Goal: Transaction & Acquisition: Purchase product/service

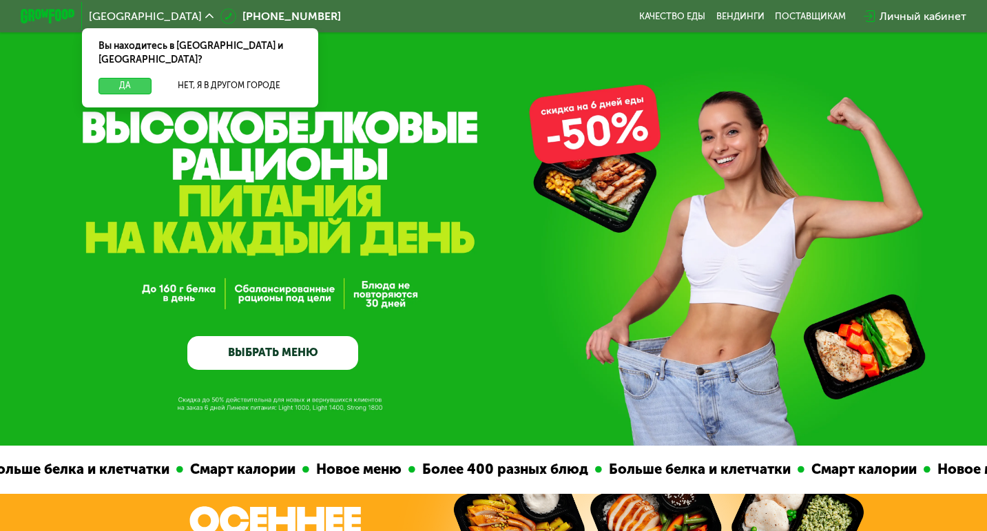
click at [134, 78] on button "Да" at bounding box center [124, 86] width 53 height 17
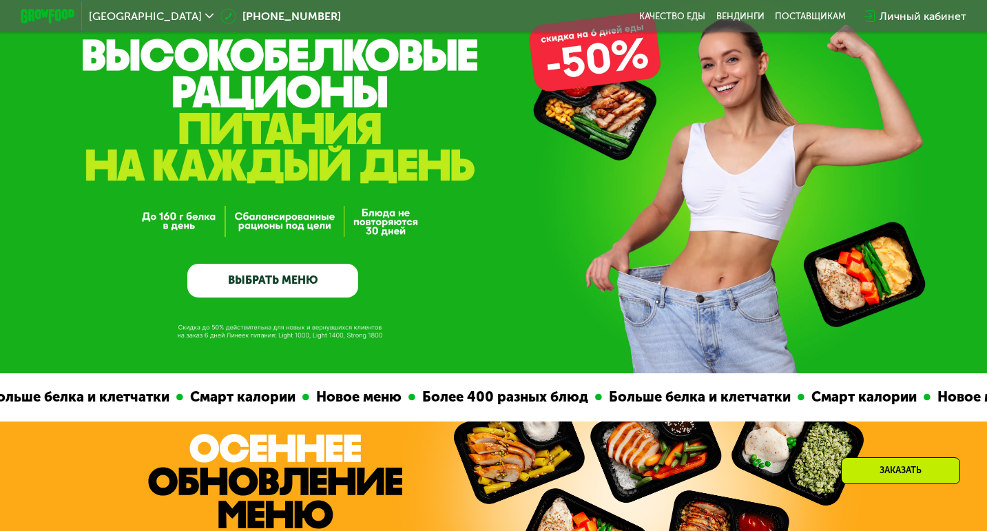
scroll to position [70, 0]
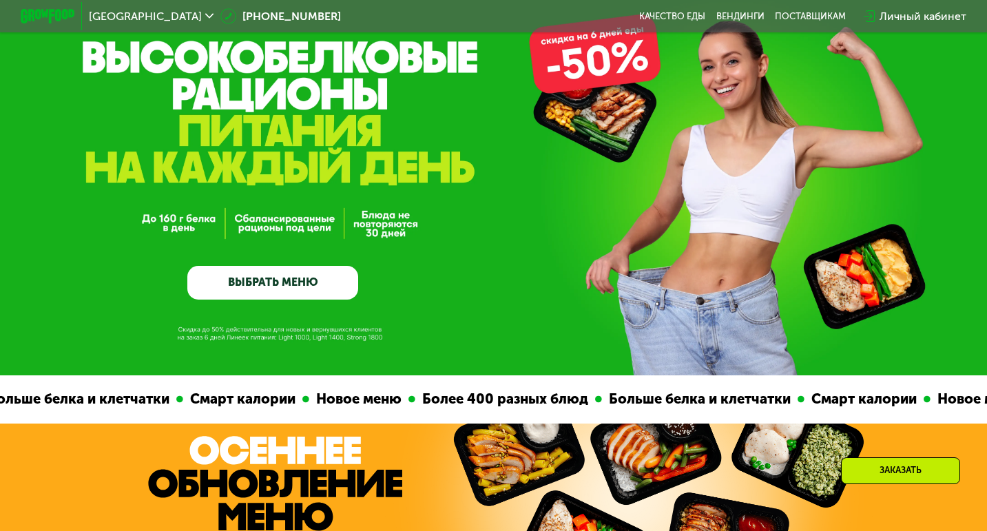
click at [290, 277] on link "ВЫБРАТЬ МЕНЮ" at bounding box center [272, 283] width 171 height 34
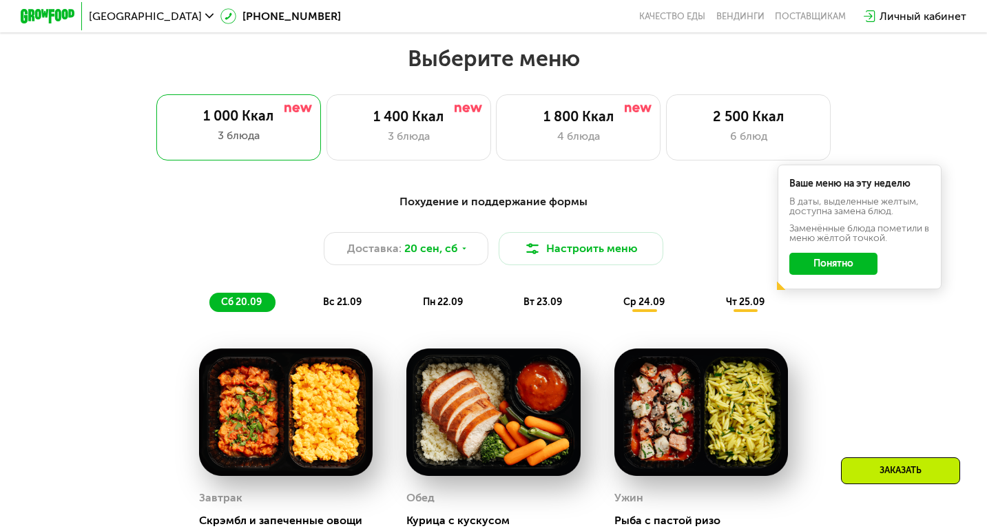
scroll to position [870, 0]
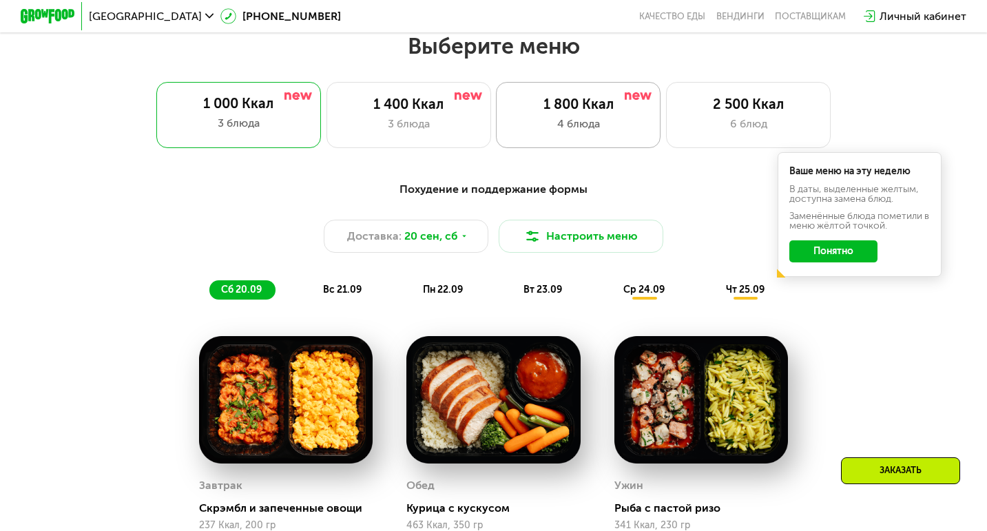
click at [621, 120] on div "4 блюда" at bounding box center [578, 124] width 136 height 17
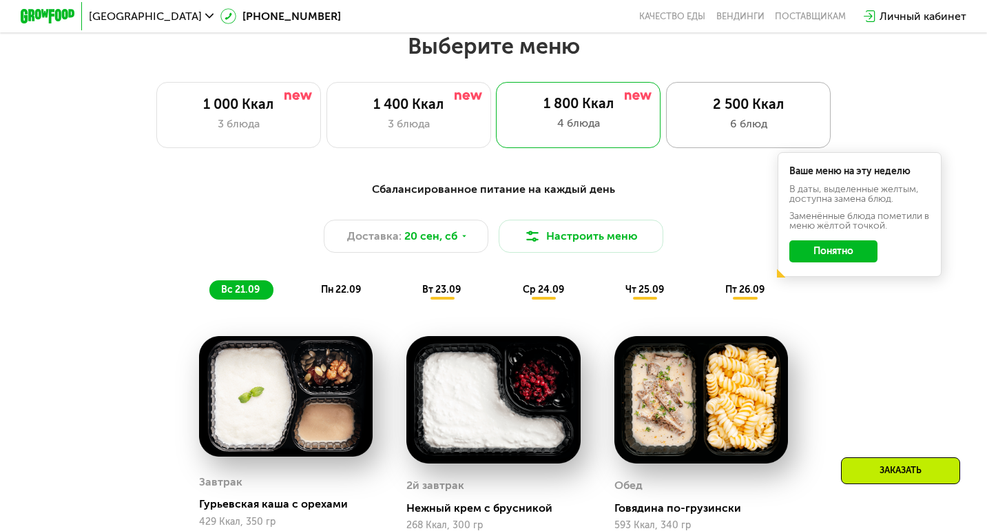
click at [732, 116] on div "6 блюд" at bounding box center [748, 124] width 136 height 17
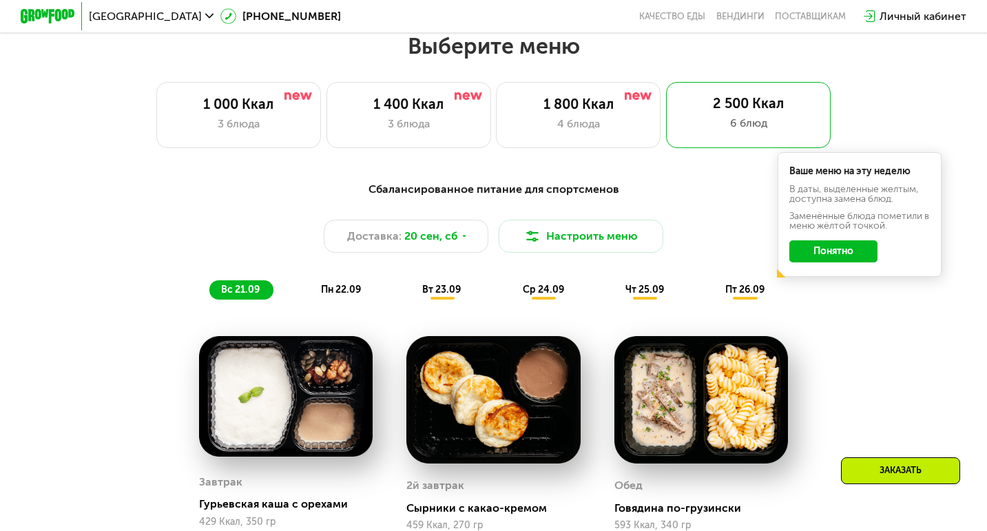
click at [812, 249] on button "Понятно" at bounding box center [833, 251] width 88 height 22
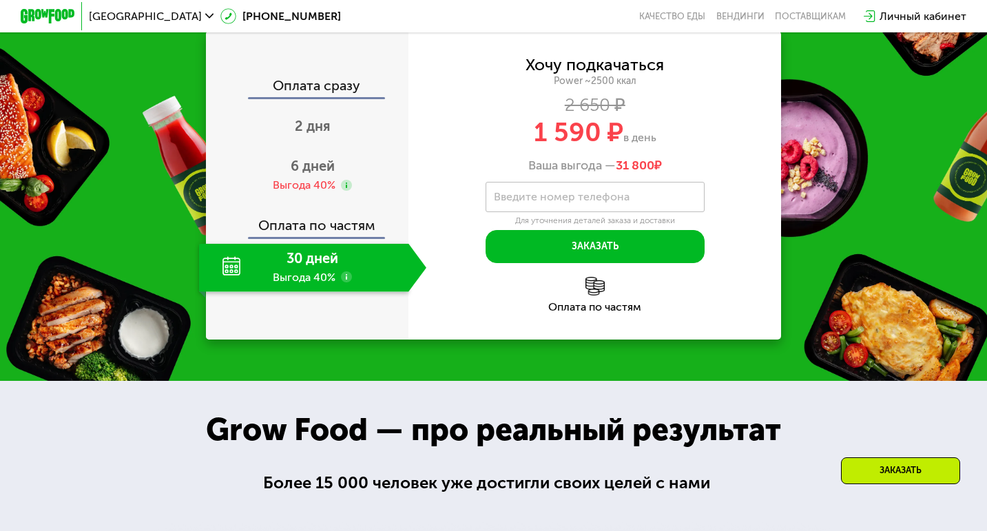
scroll to position [1927, 0]
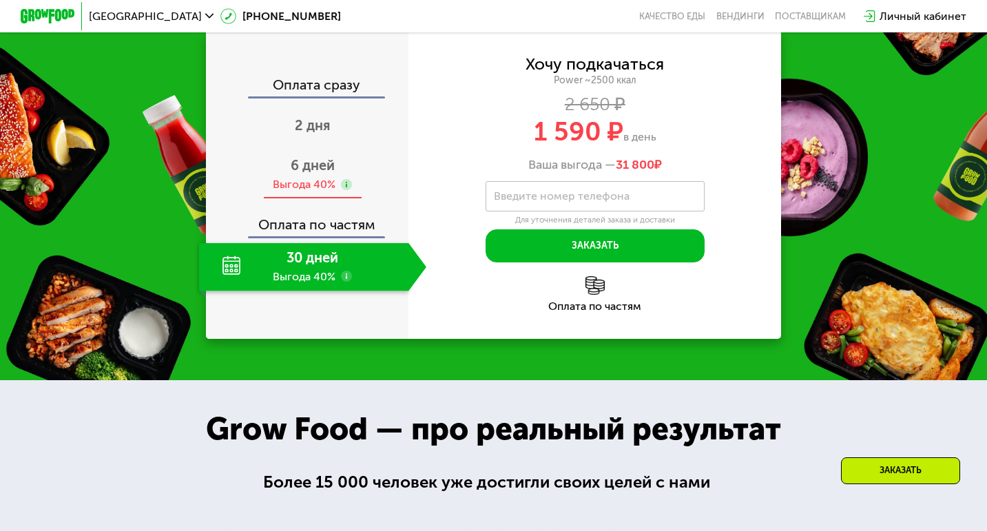
click at [278, 192] on div "Выгода 40%" at bounding box center [304, 184] width 63 height 15
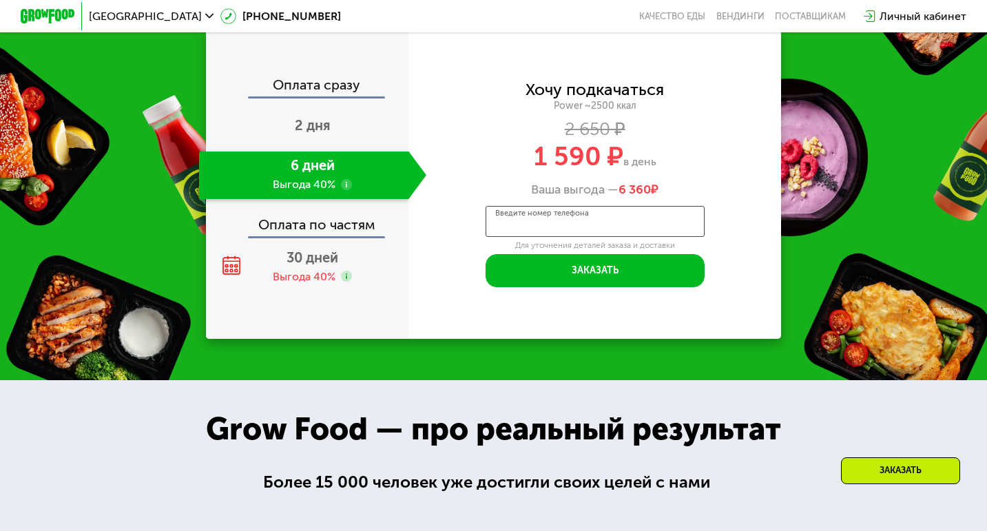
click at [545, 229] on input "Введите номер телефона" at bounding box center [594, 221] width 219 height 31
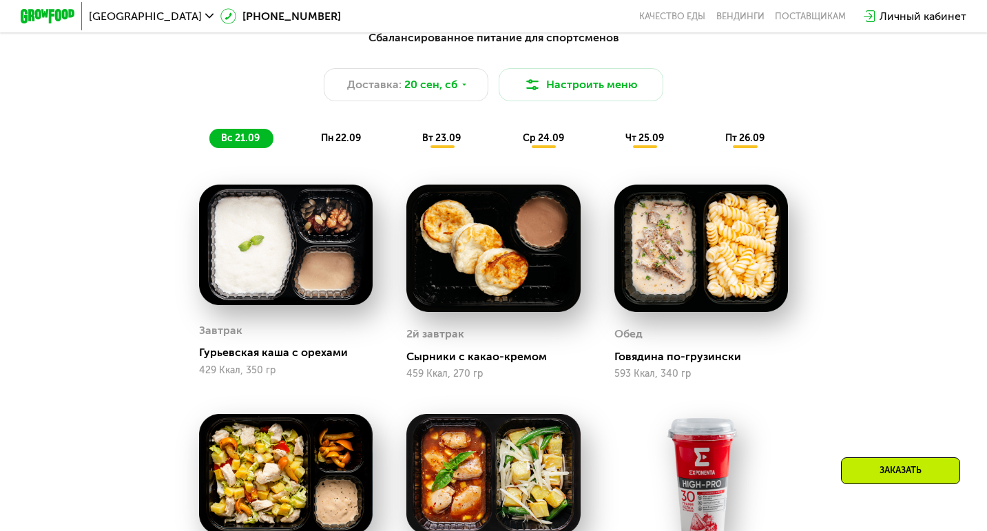
scroll to position [987, 0]
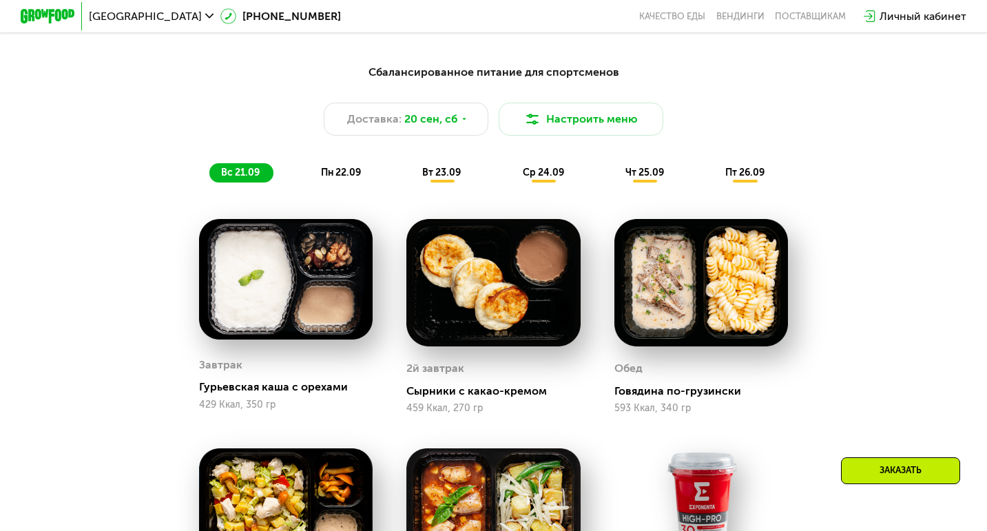
click at [356, 176] on span "пн 22.09" at bounding box center [341, 173] width 40 height 12
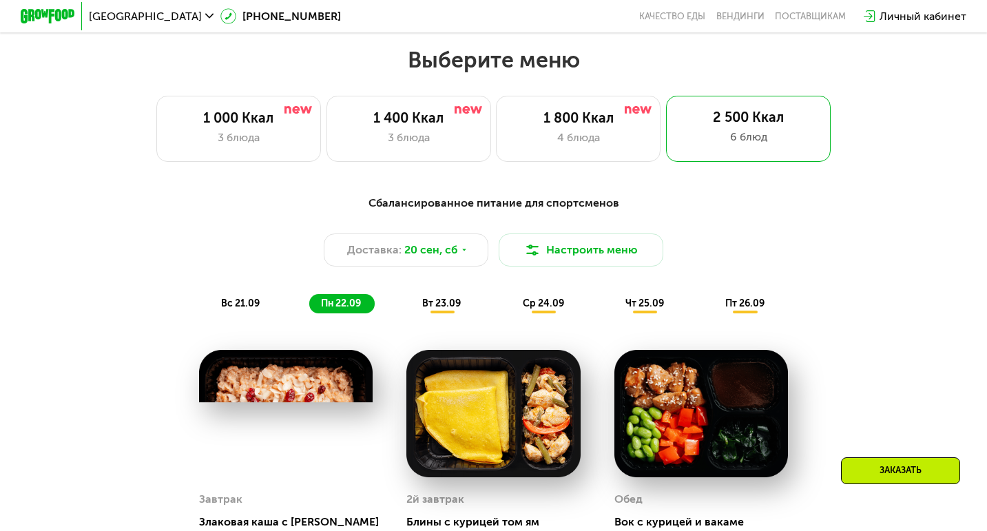
scroll to position [835, 0]
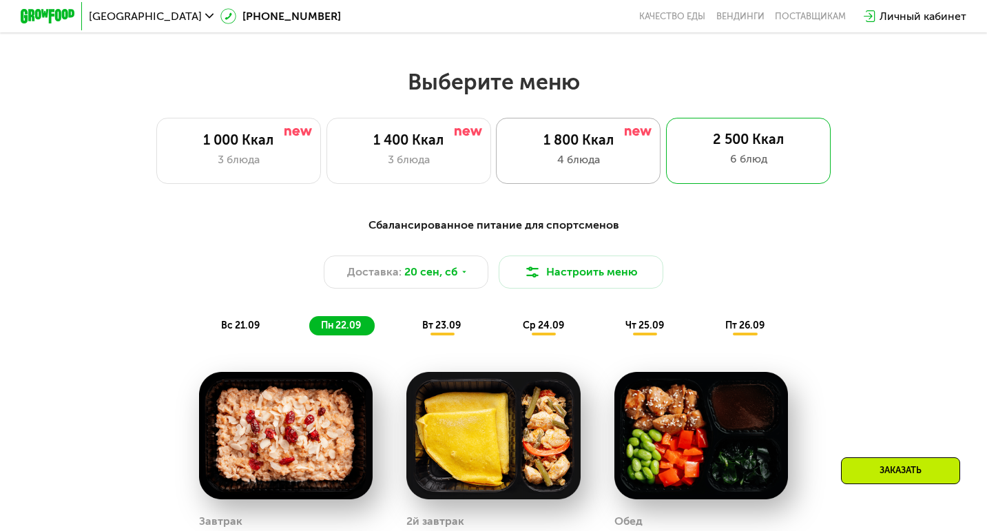
click at [587, 147] on div "1 800 Ккал" at bounding box center [578, 140] width 136 height 17
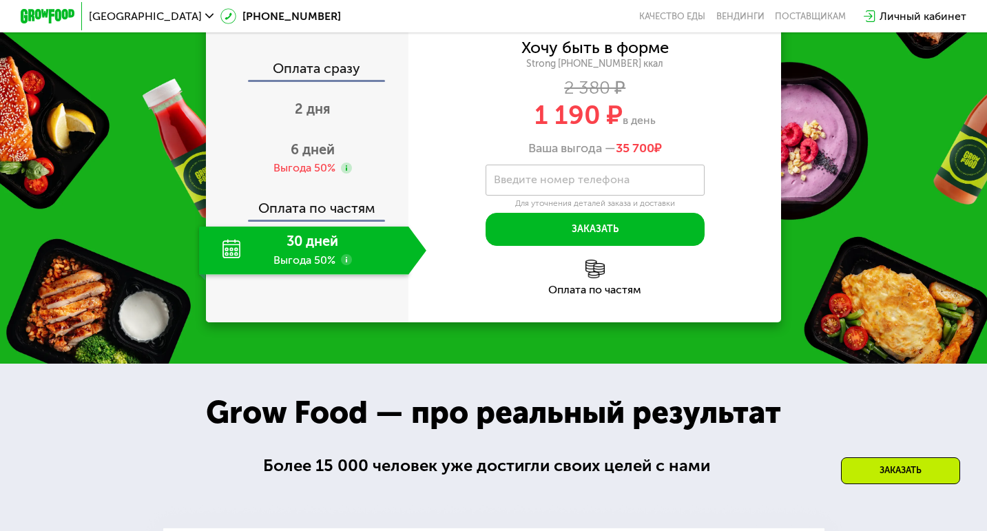
scroll to position [1786, 0]
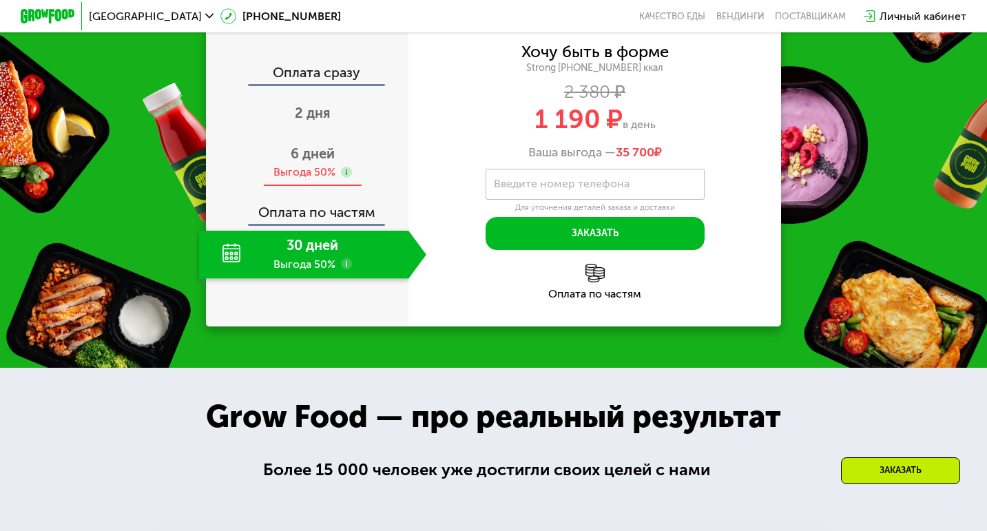
click at [315, 160] on span "6 дней" at bounding box center [313, 153] width 44 height 17
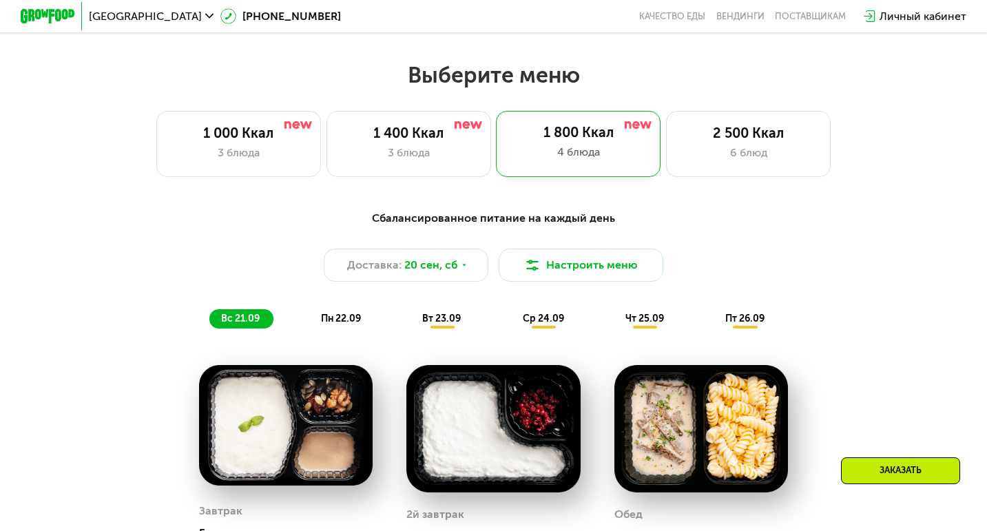
scroll to position [825, 0]
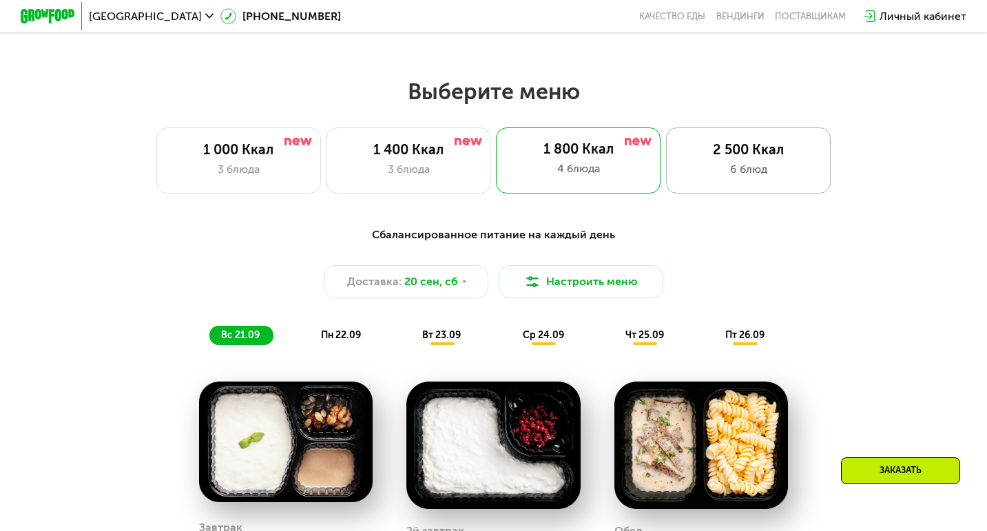
click at [703, 158] on div "2 500 Ккал 6 блюд" at bounding box center [748, 160] width 165 height 66
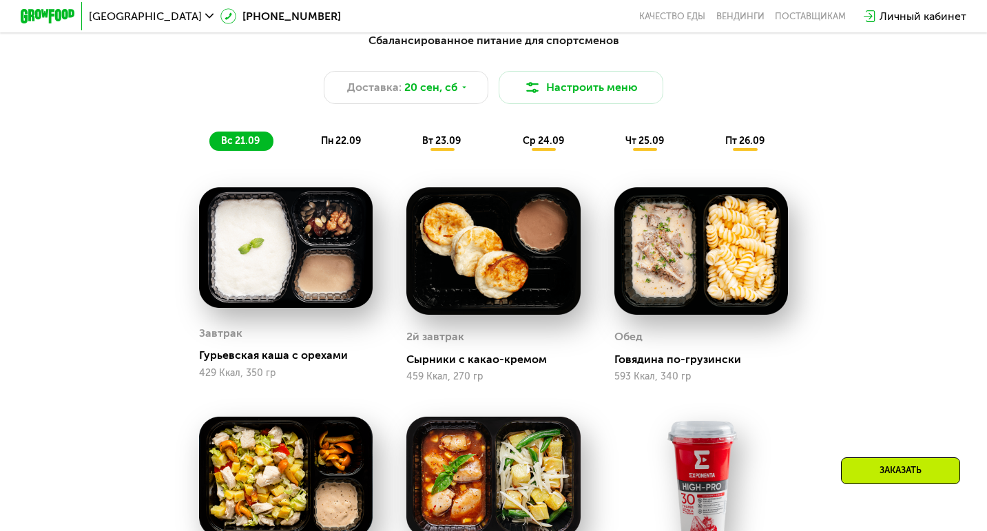
scroll to position [1012, 0]
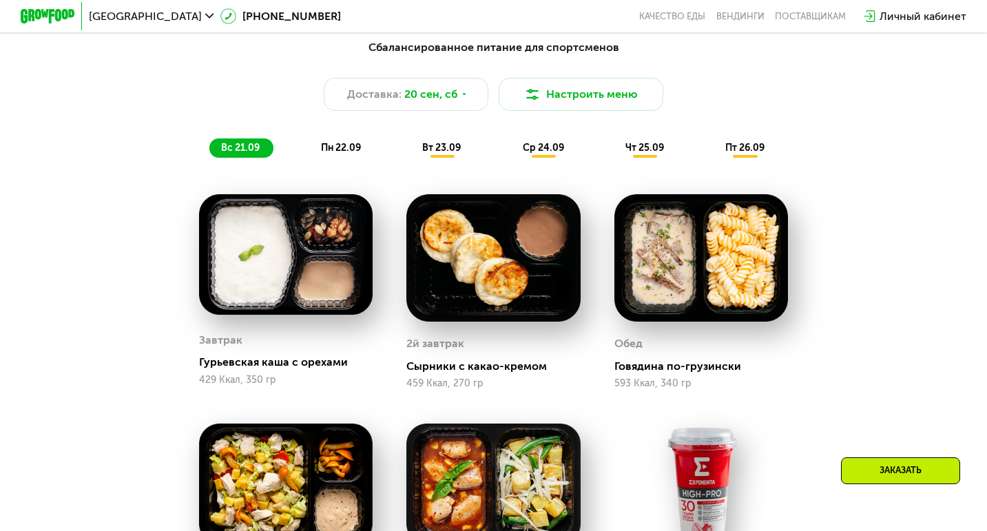
click at [733, 138] on div "пт 26.09" at bounding box center [745, 147] width 65 height 19
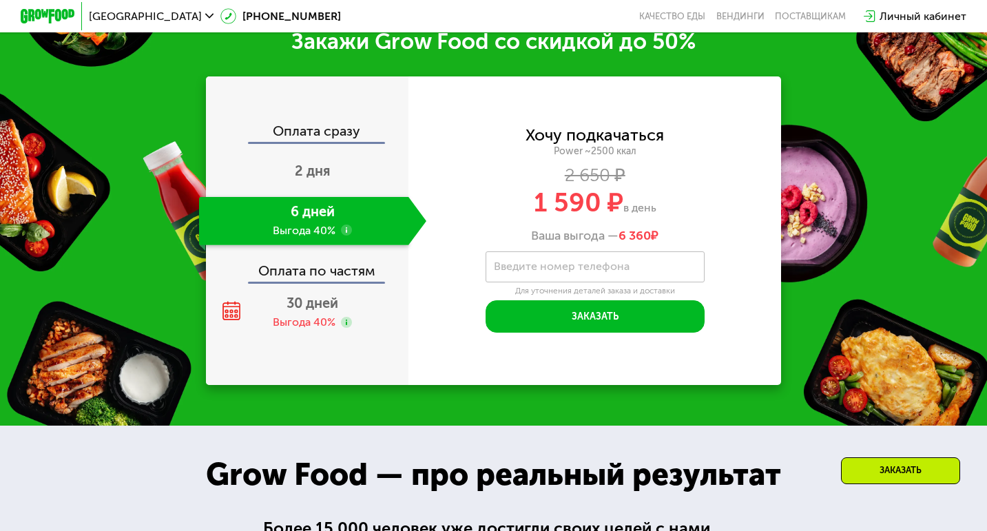
scroll to position [1991, 0]
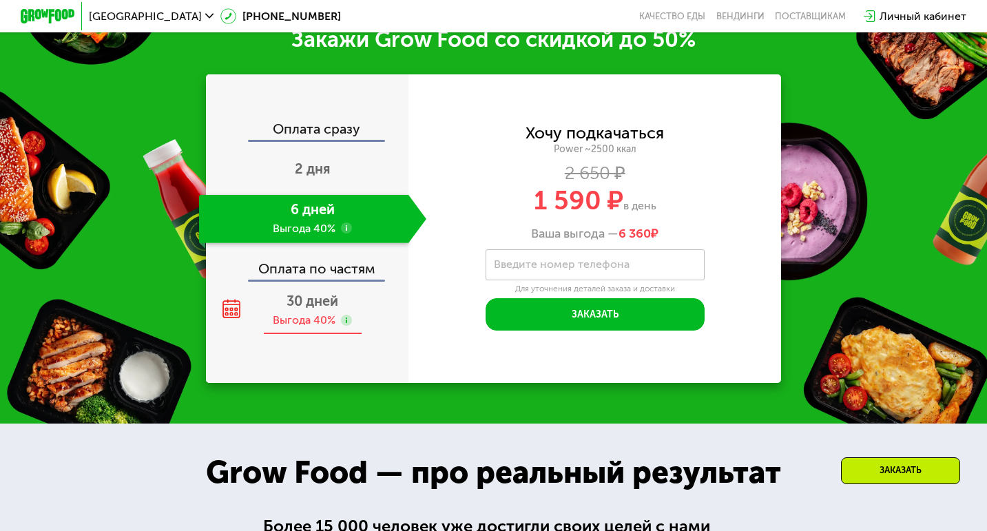
click at [314, 293] on span "30 дней" at bounding box center [312, 301] width 52 height 17
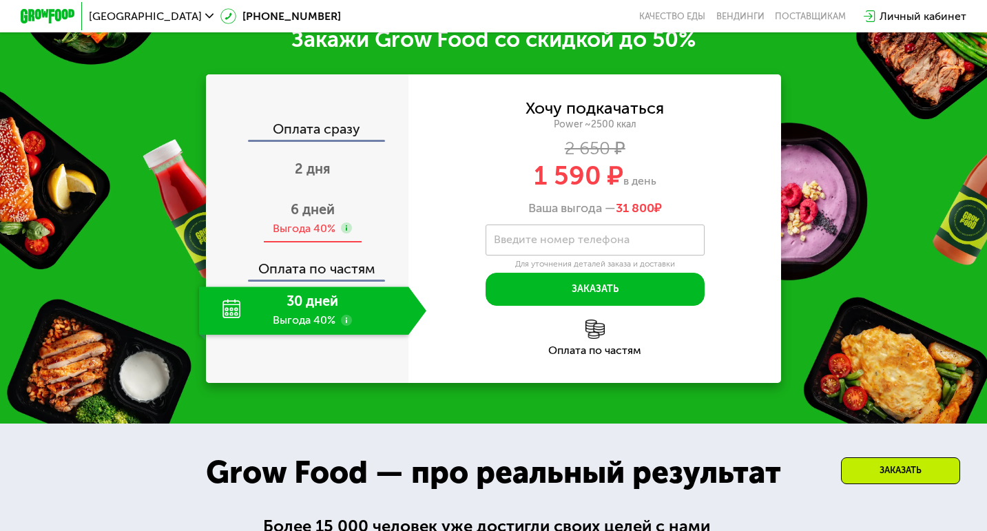
click at [359, 195] on div "6 дней Выгода 40%" at bounding box center [312, 219] width 227 height 48
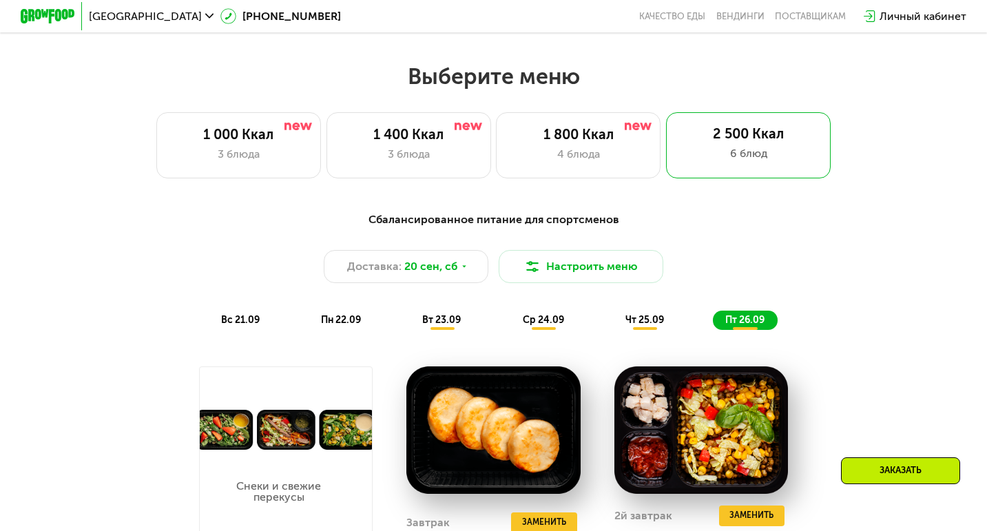
scroll to position [839, 0]
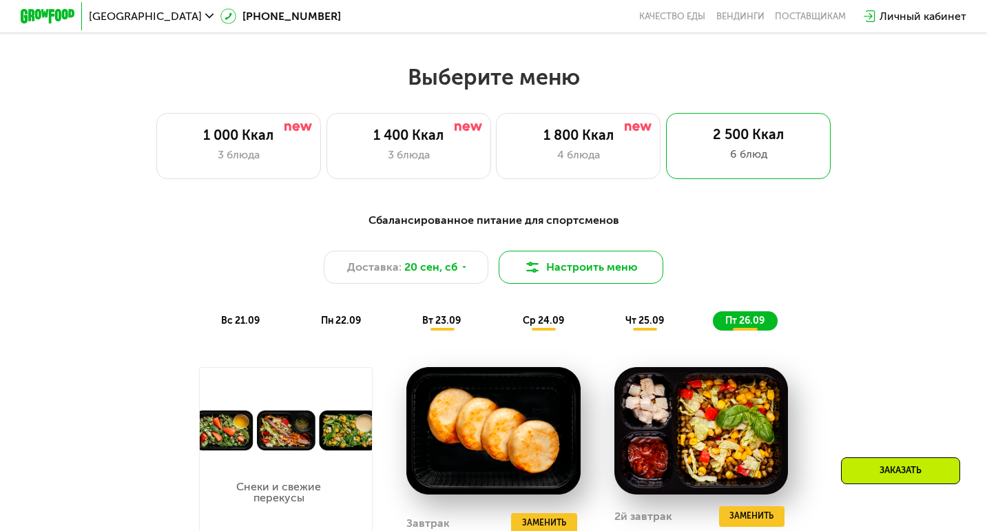
click at [547, 253] on button "Настроить меню" at bounding box center [581, 267] width 165 height 33
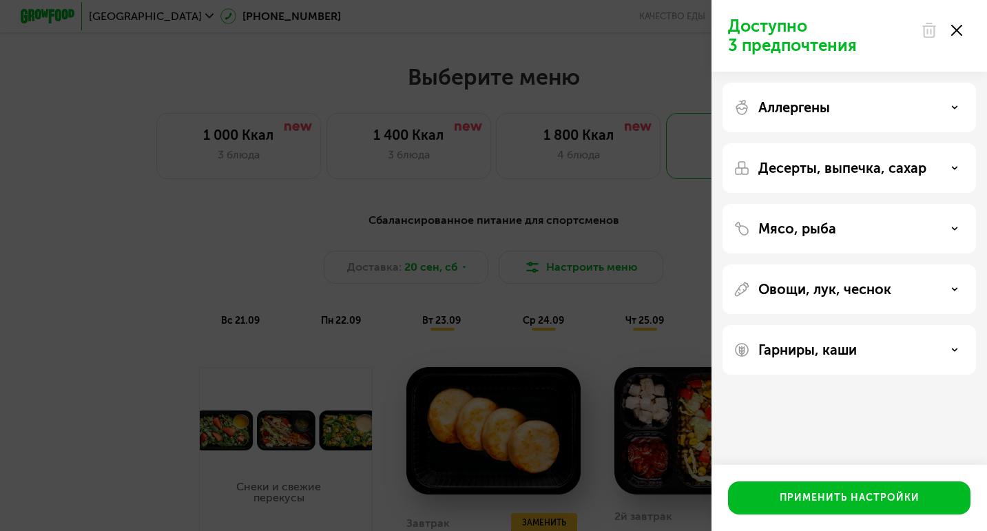
click at [961, 26] on use at bounding box center [956, 30] width 11 height 11
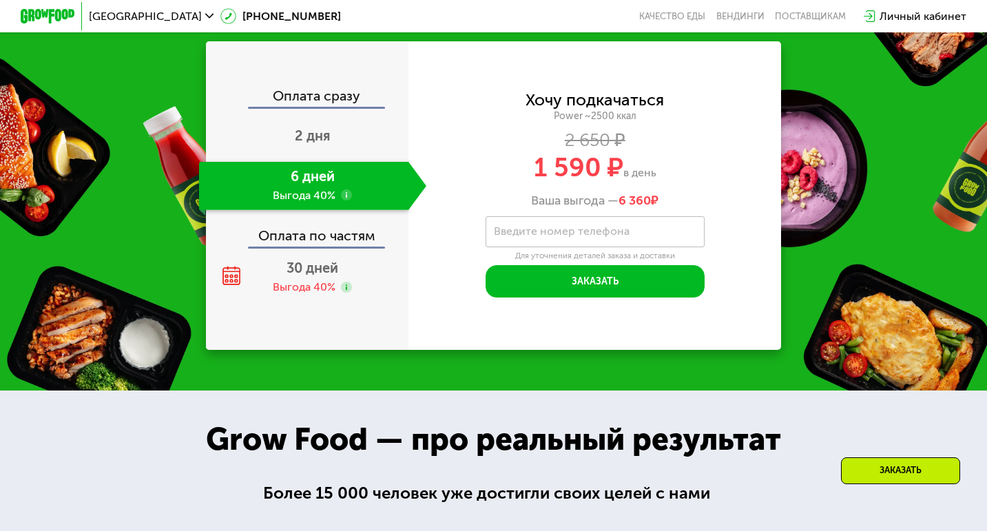
scroll to position [1986, 0]
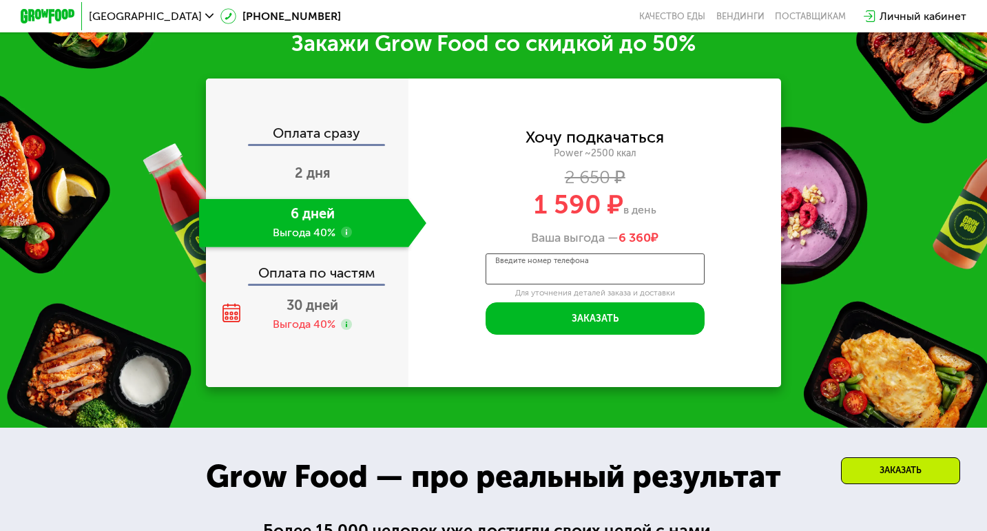
click at [501, 262] on input "Введите номер телефона" at bounding box center [594, 268] width 219 height 31
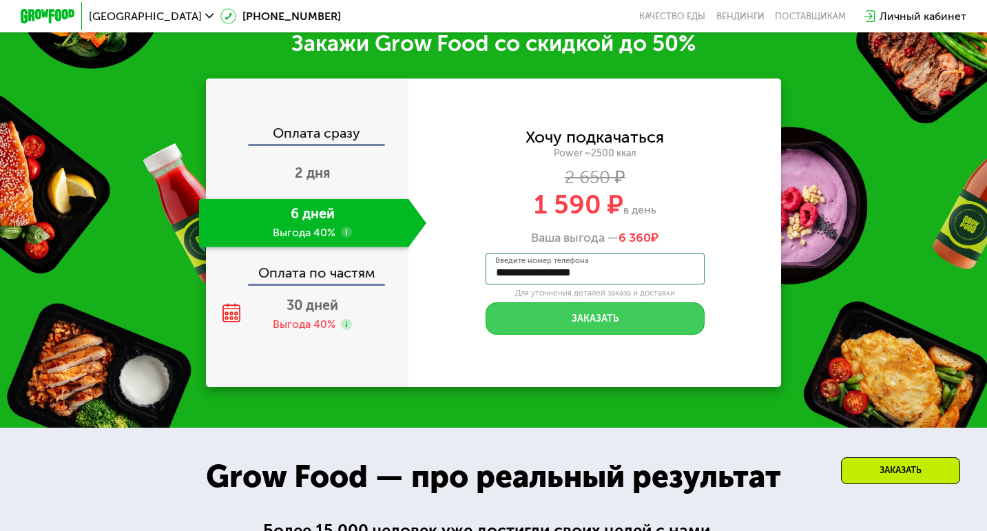
type input "**********"
click at [538, 312] on button "Заказать" at bounding box center [594, 318] width 219 height 33
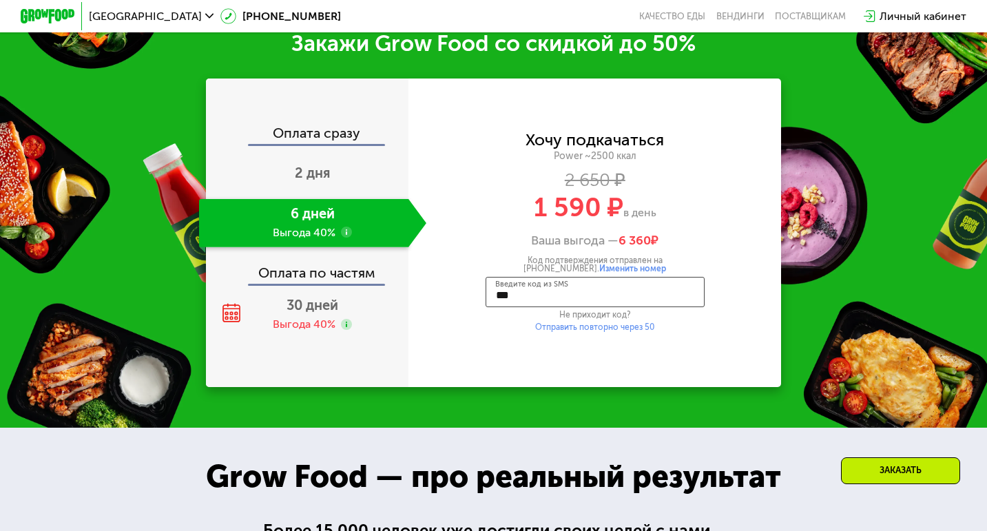
type input "****"
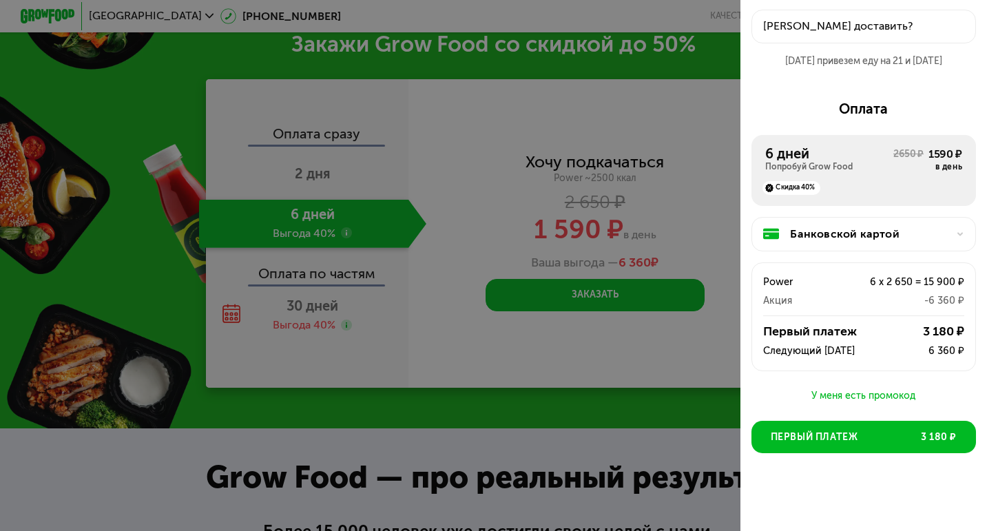
scroll to position [28, 0]
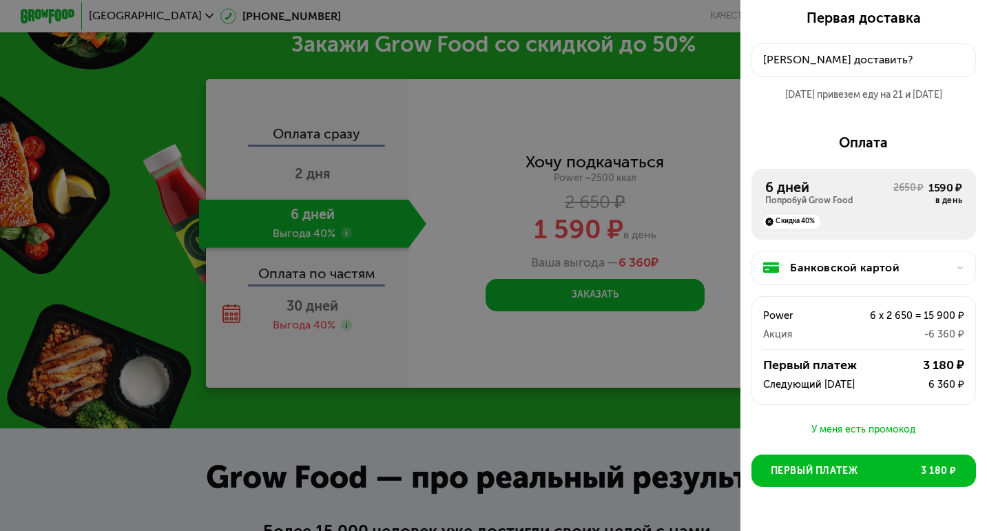
click at [843, 433] on div "У меня есть промокод" at bounding box center [863, 429] width 224 height 17
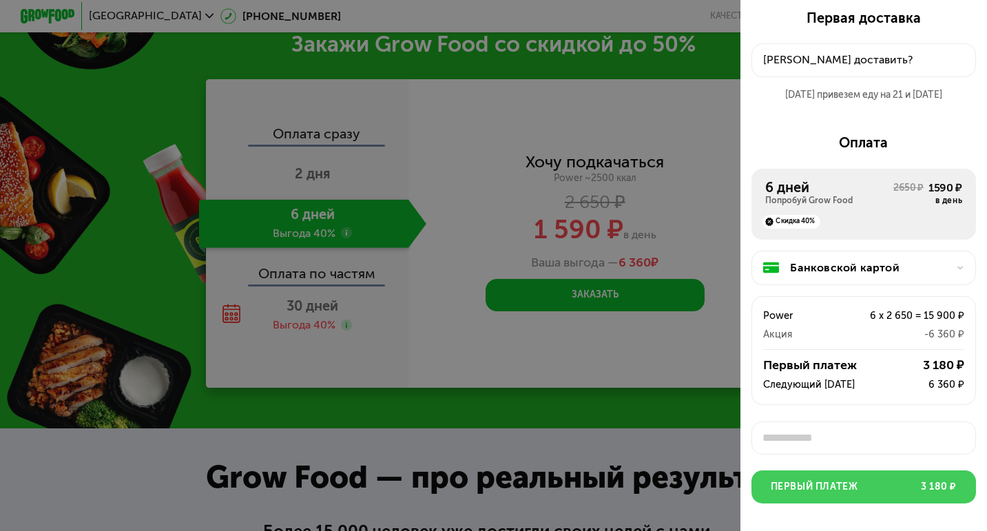
scroll to position [5, 0]
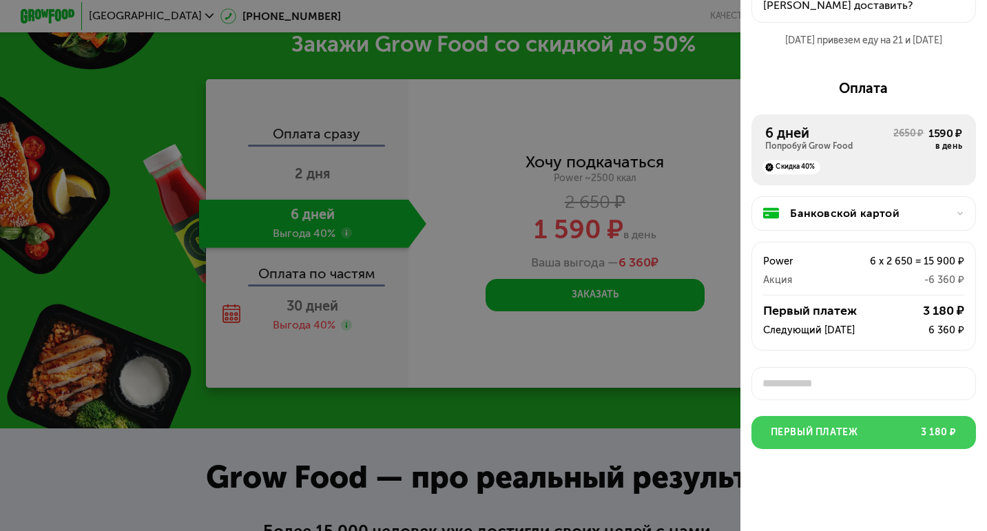
click at [821, 430] on span "Первый платеж" at bounding box center [813, 433] width 87 height 14
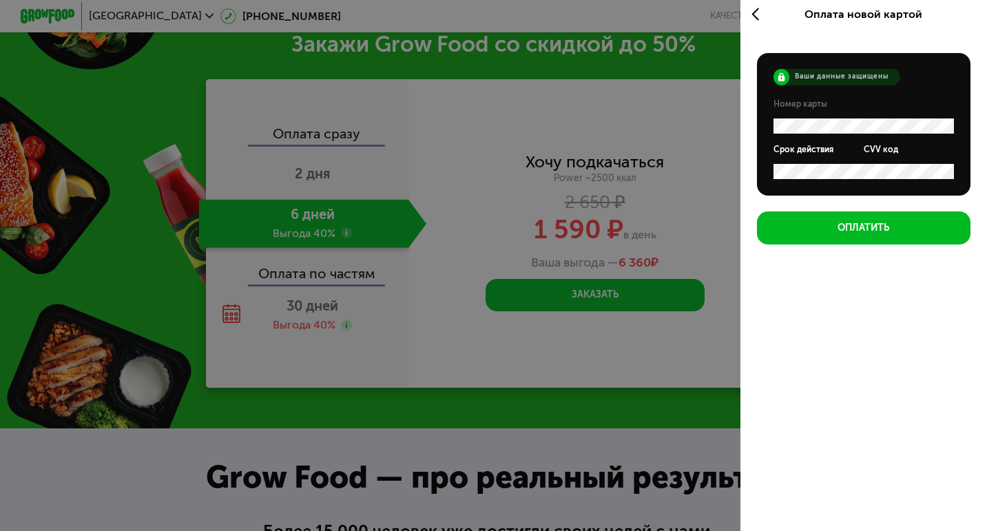
click at [830, 330] on div "Оплата новой картой Ваши данные защищены Номер карты Срок действия CVV код Опла…" at bounding box center [863, 260] width 246 height 531
click at [756, 20] on icon at bounding box center [759, 14] width 16 height 17
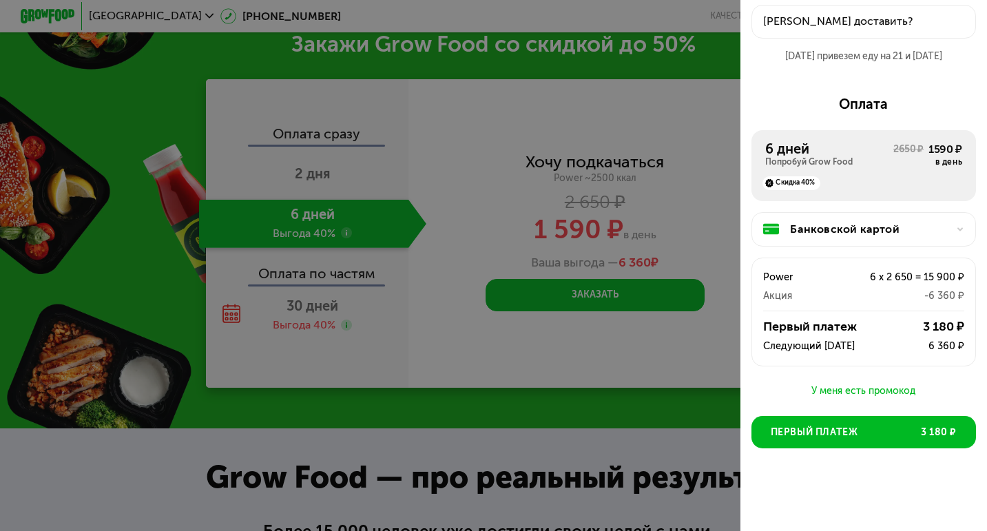
click at [866, 383] on div "У меня есть промокод" at bounding box center [863, 391] width 224 height 17
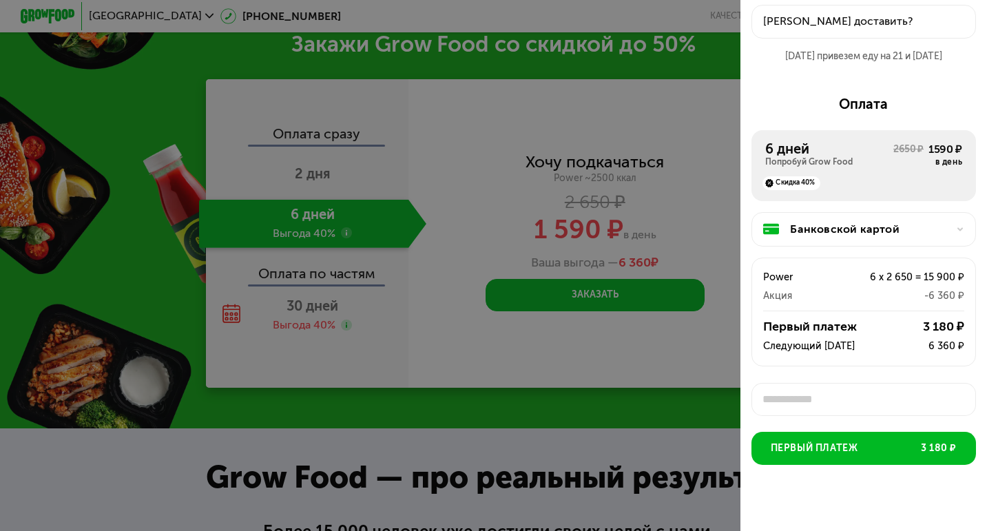
scroll to position [78, 0]
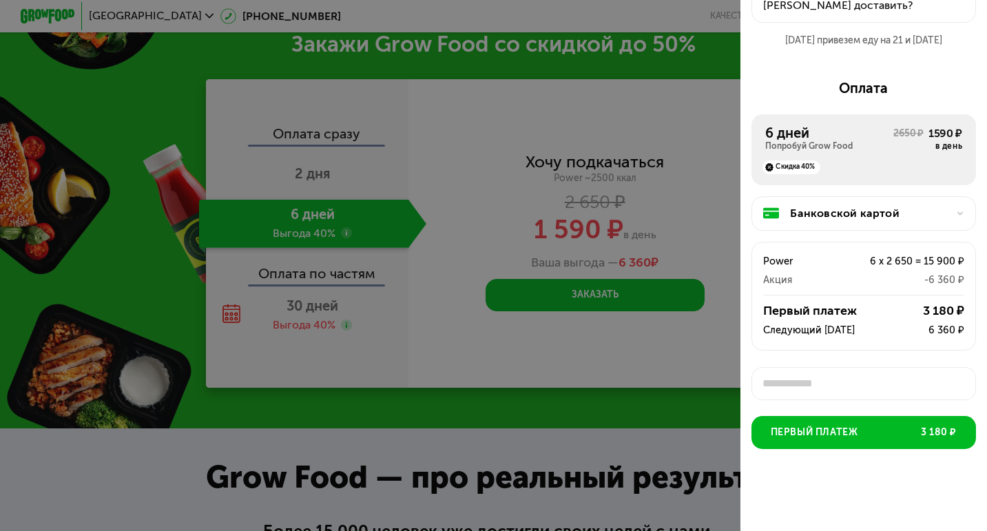
click at [832, 393] on input "text" at bounding box center [863, 383] width 224 height 33
click at [923, 372] on button "Применить" at bounding box center [938, 384] width 70 height 28
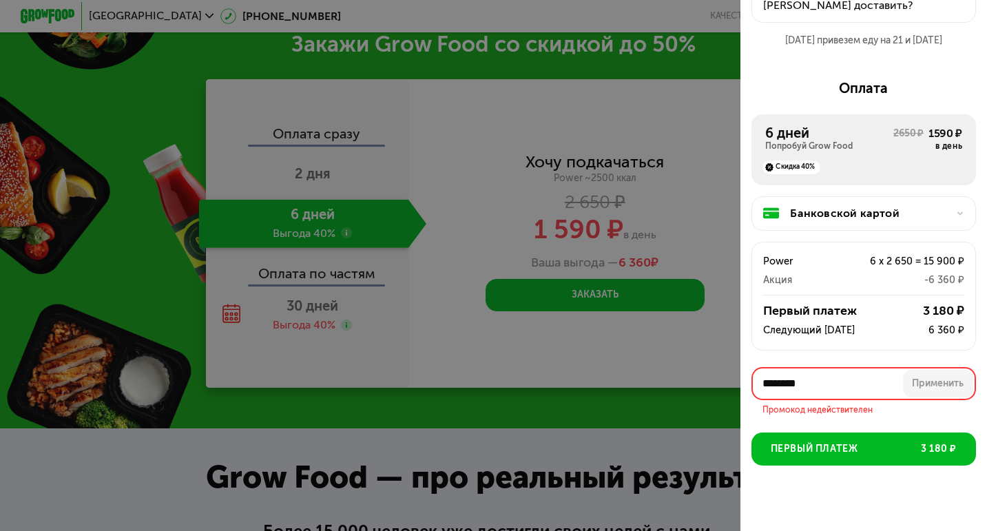
click at [872, 372] on input "********" at bounding box center [863, 383] width 224 height 33
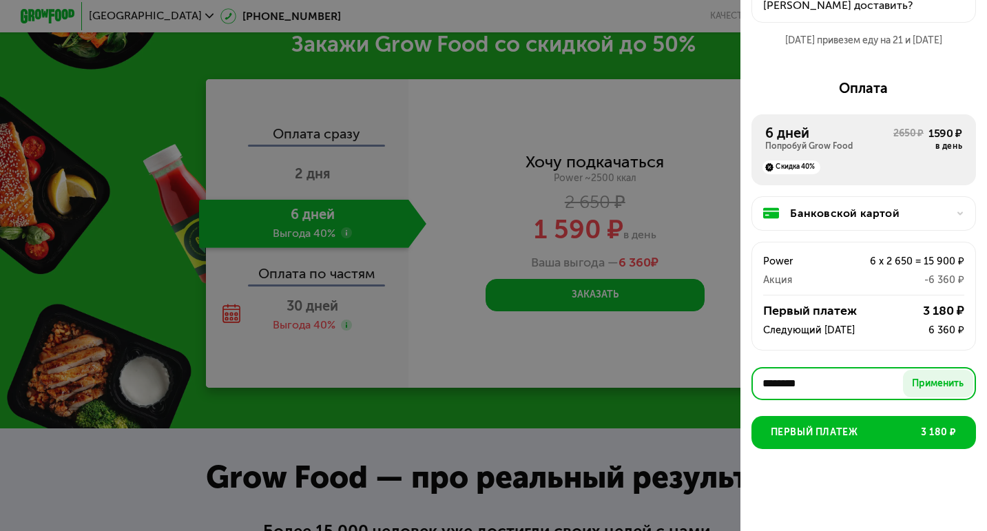
click at [786, 380] on input "********" at bounding box center [863, 383] width 224 height 33
click at [783, 380] on input "********" at bounding box center [863, 383] width 224 height 33
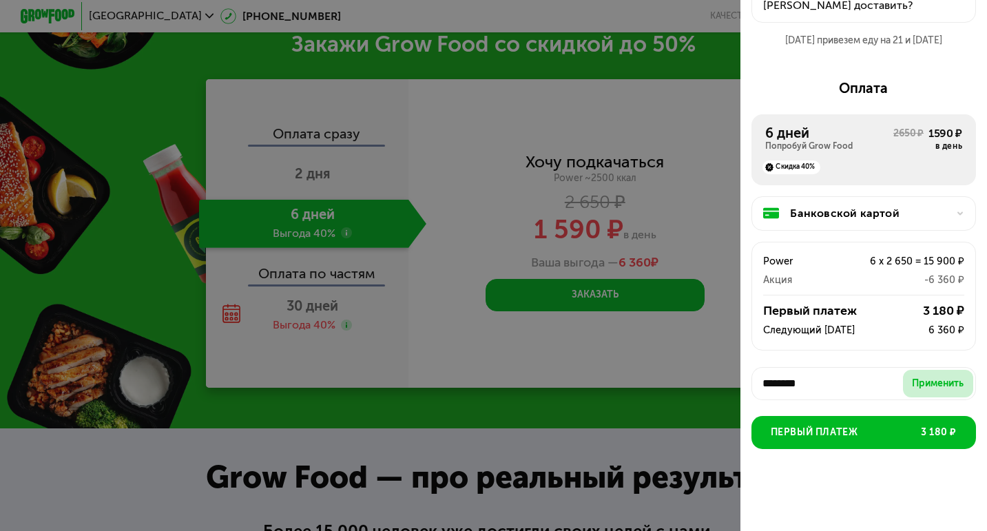
click at [949, 388] on button "Применить" at bounding box center [938, 384] width 70 height 28
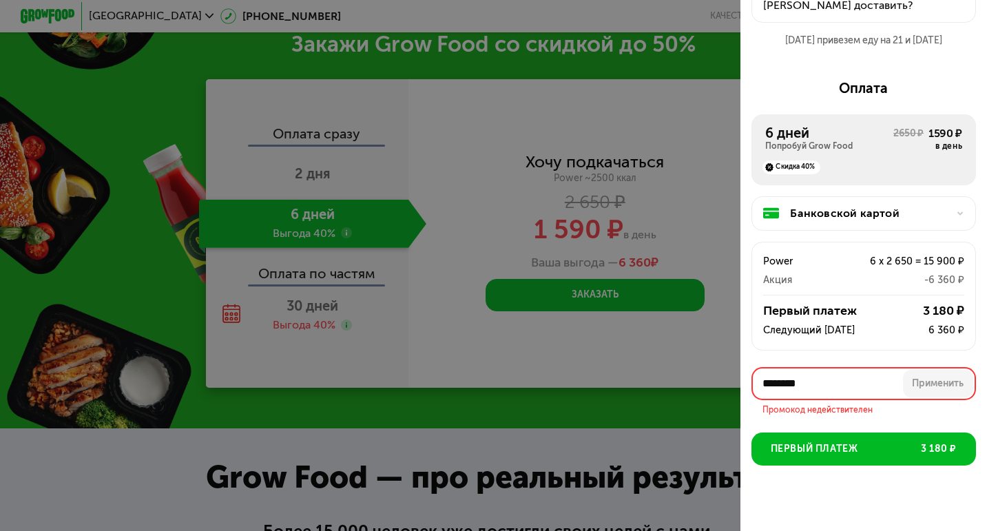
click at [861, 384] on input "********" at bounding box center [863, 383] width 224 height 33
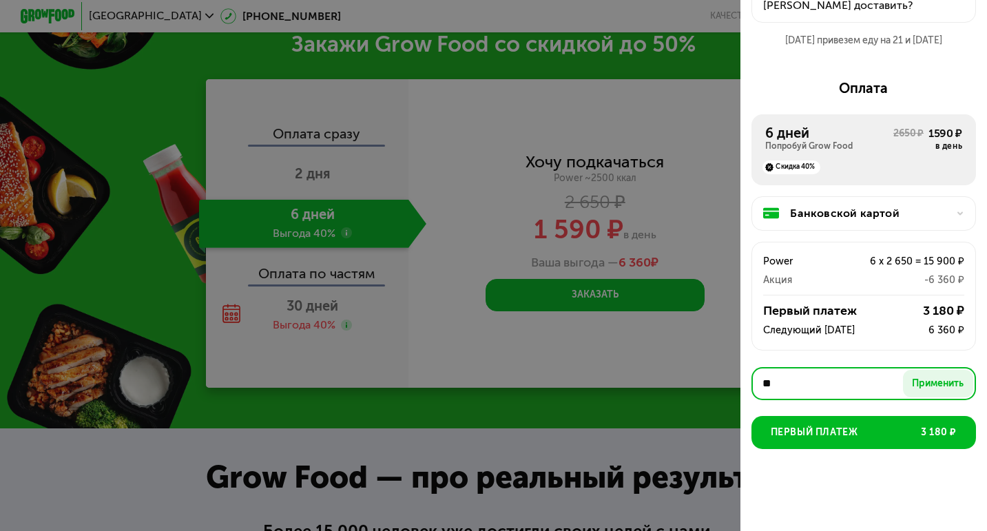
type input "*"
type input "*******"
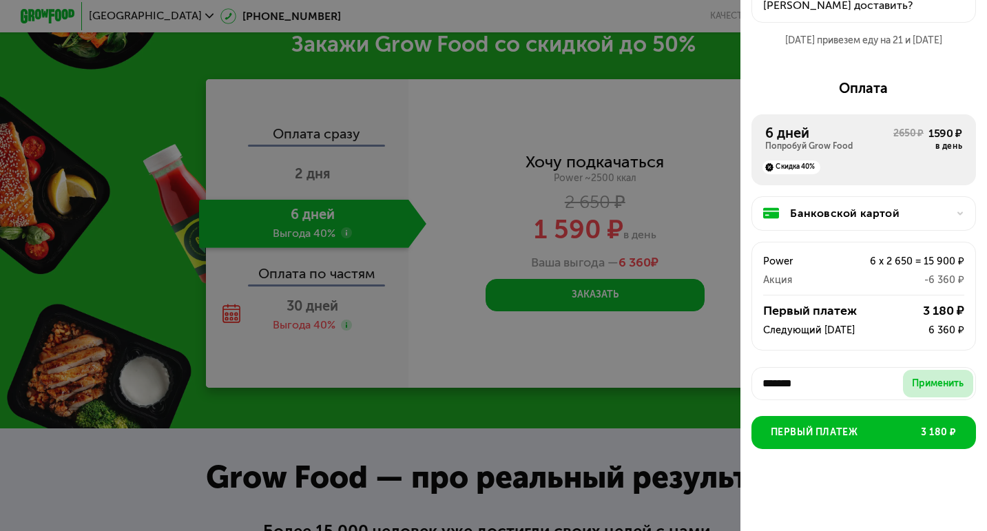
click at [919, 379] on div "Применить" at bounding box center [938, 384] width 52 height 14
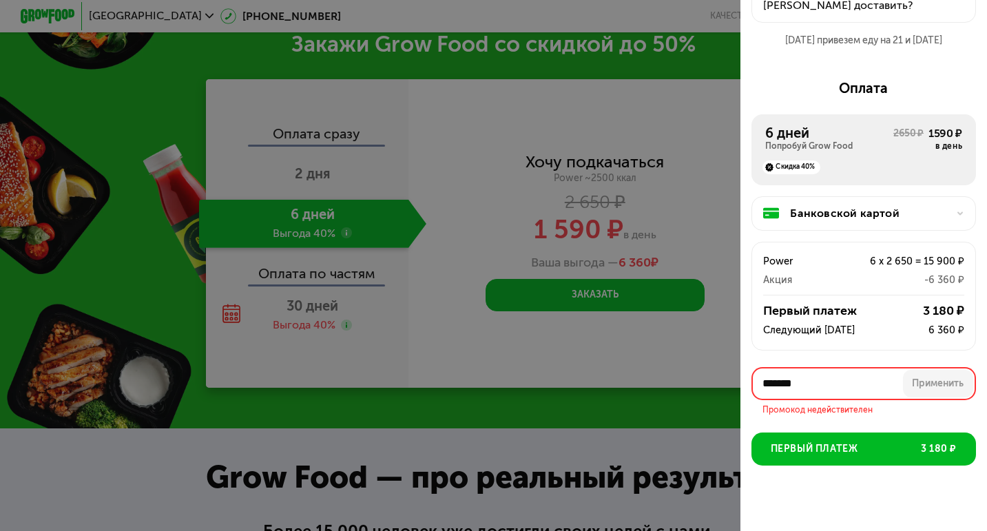
click at [834, 298] on div "Power 6 x 2 650 = 15 900 ₽ Акция -6 360 ₽ Первый платеж 3 180 ₽ Следующий [DATE…" at bounding box center [863, 296] width 224 height 109
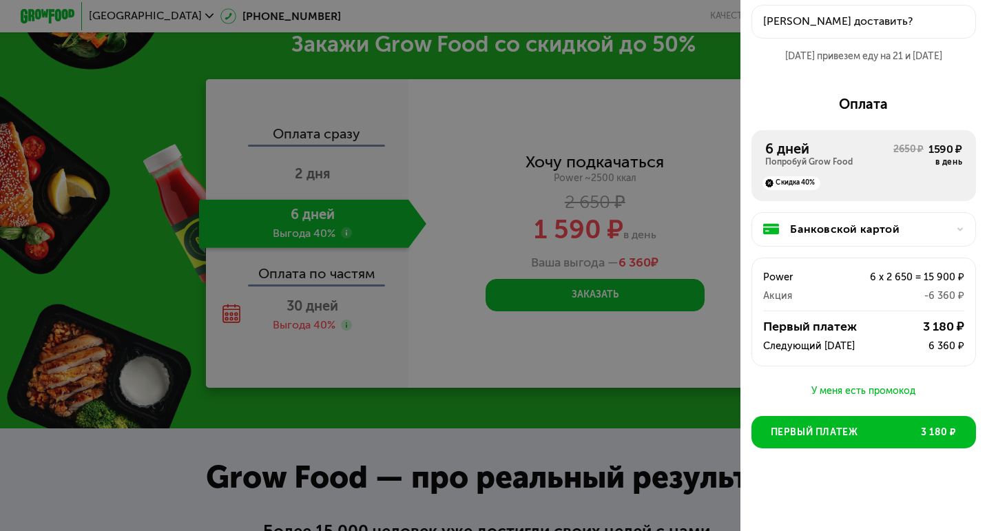
click at [832, 291] on div "Акция" at bounding box center [803, 296] width 81 height 17
click at [910, 319] on div "3 180 ₽" at bounding box center [919, 327] width 91 height 17
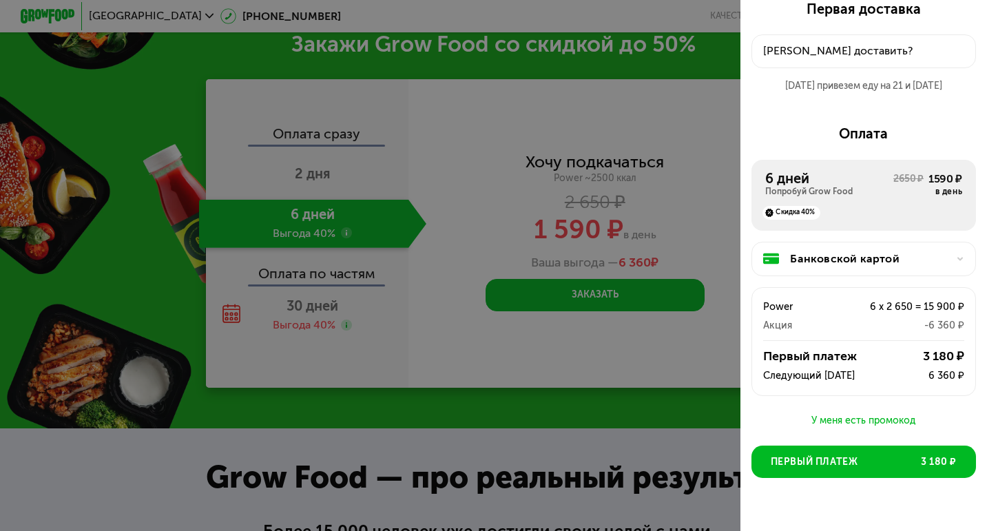
scroll to position [0, 0]
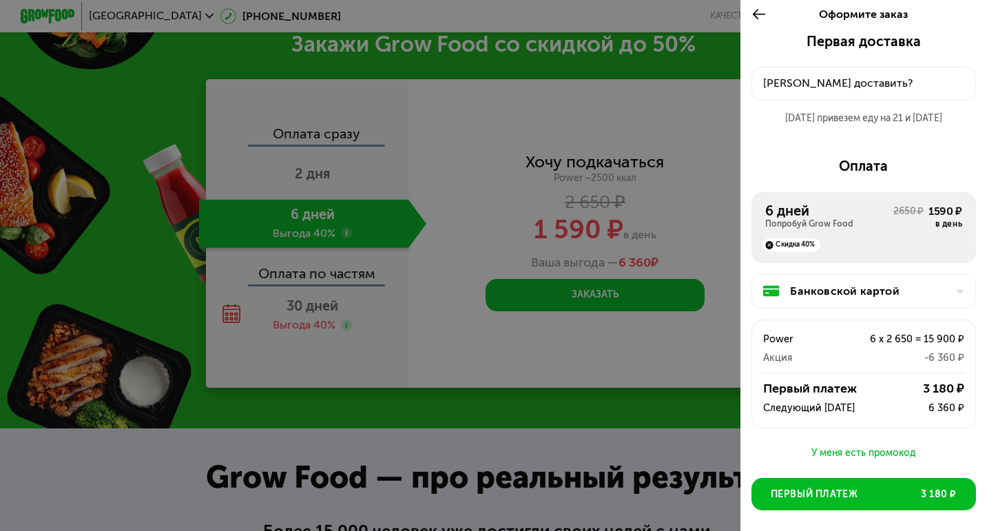
click at [766, 88] on div "[PERSON_NAME] доставить?" at bounding box center [864, 83] width 202 height 17
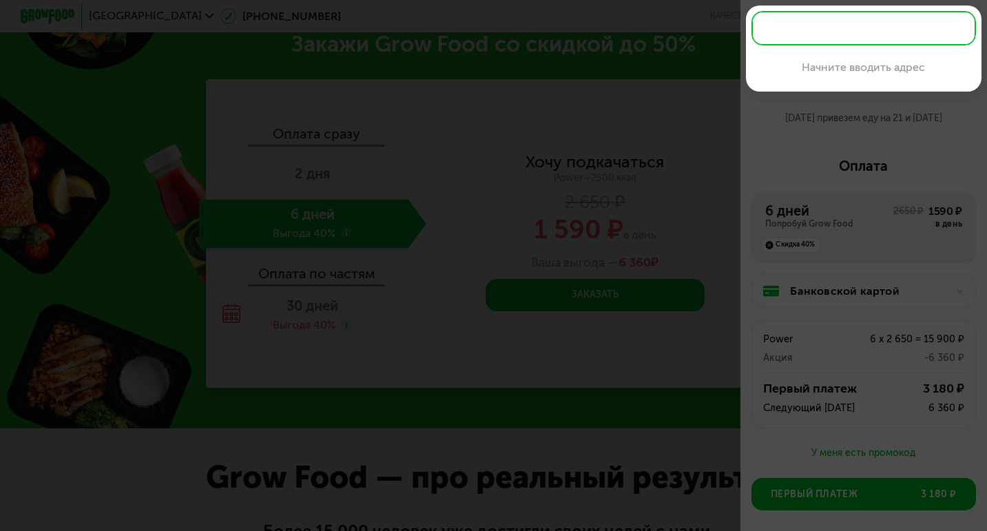
click at [710, 134] on div at bounding box center [493, 265] width 987 height 531
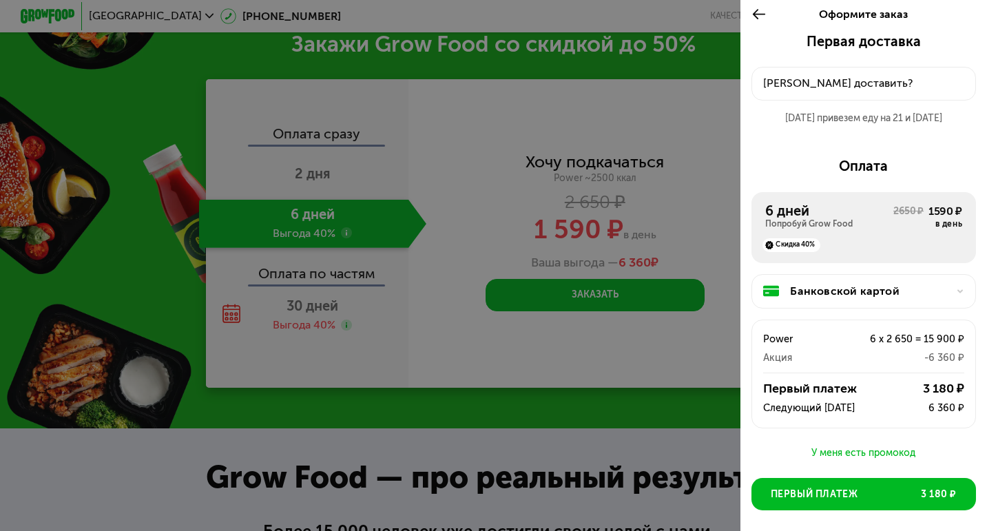
click at [357, 43] on div at bounding box center [493, 265] width 987 height 531
click at [565, 209] on div at bounding box center [493, 265] width 987 height 531
click at [762, 3] on div at bounding box center [762, 14] width 23 height 39
click at [760, 25] on div at bounding box center [762, 14] width 23 height 39
click at [756, 17] on use at bounding box center [759, 14] width 13 height 10
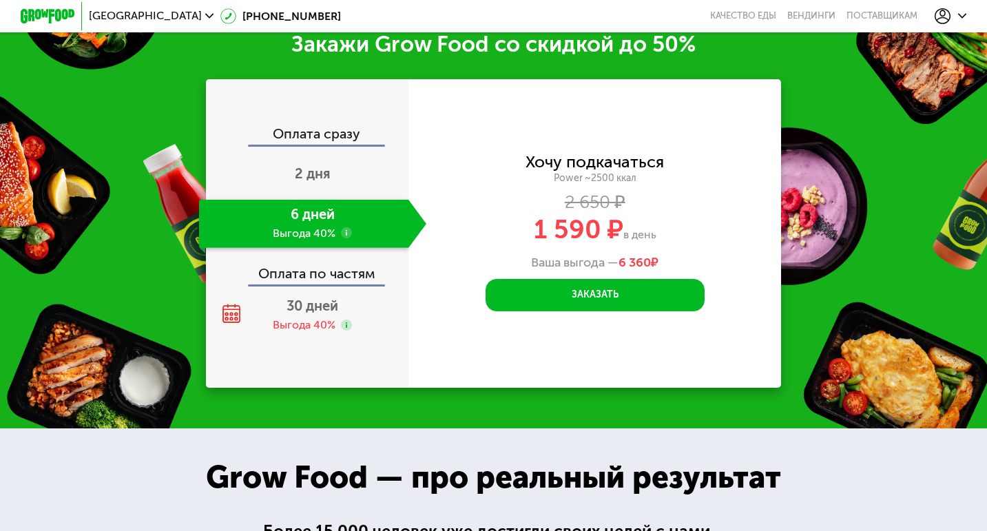
click at [692, 79] on div "Хочу подкачаться Power ~2500 ккал 2 650 ₽ 1 590 ₽ в день Ваша выгода — 6 360 ₽ …" at bounding box center [594, 233] width 372 height 308
